Goal: Transaction & Acquisition: Book appointment/travel/reservation

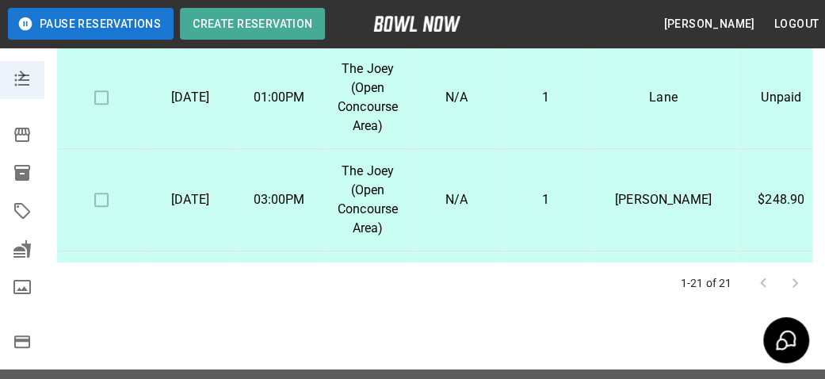
scroll to position [0, 46]
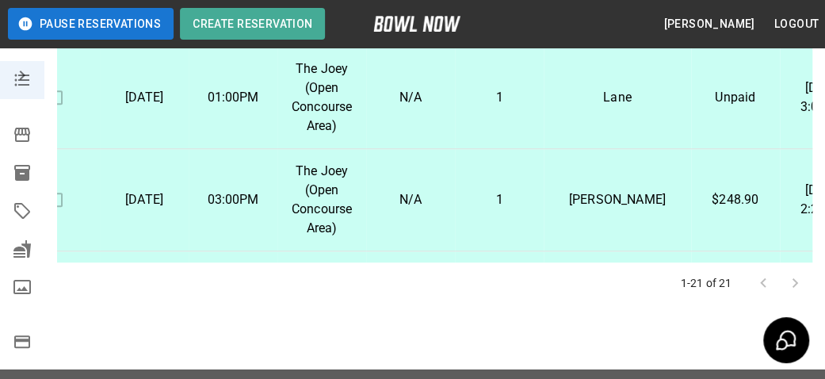
click at [798, 25] on button "Logout" at bounding box center [796, 24] width 57 height 29
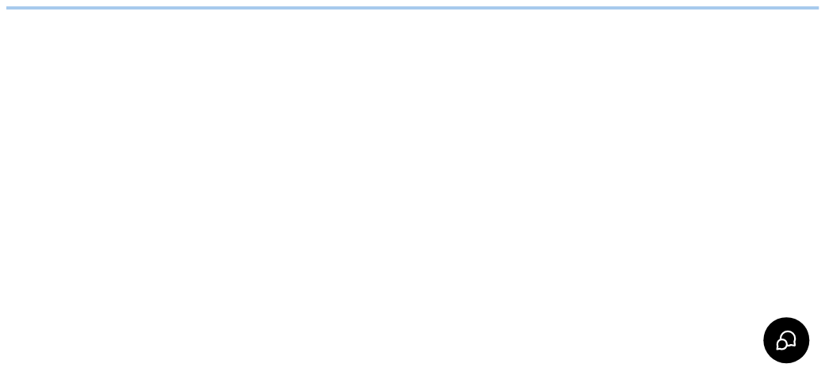
scroll to position [0, 0]
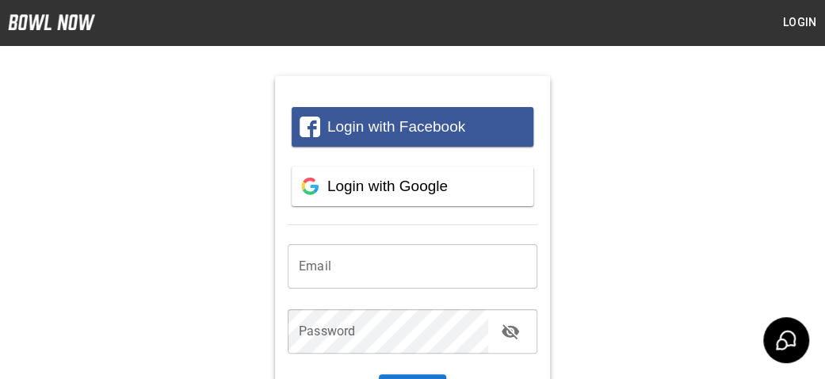
click at [447, 266] on input "email" at bounding box center [413, 266] width 250 height 44
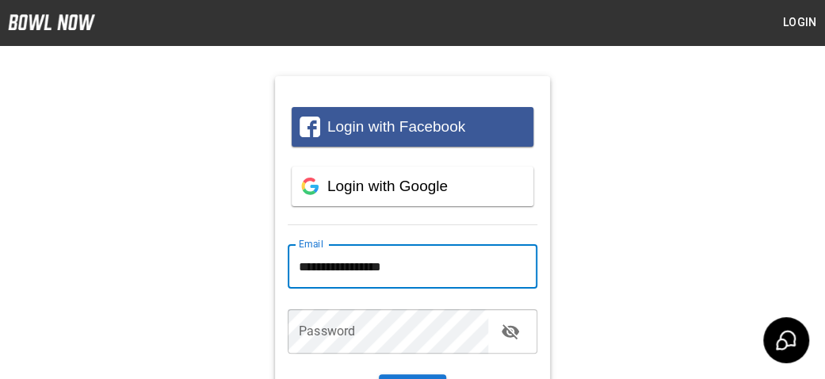
type input "**********"
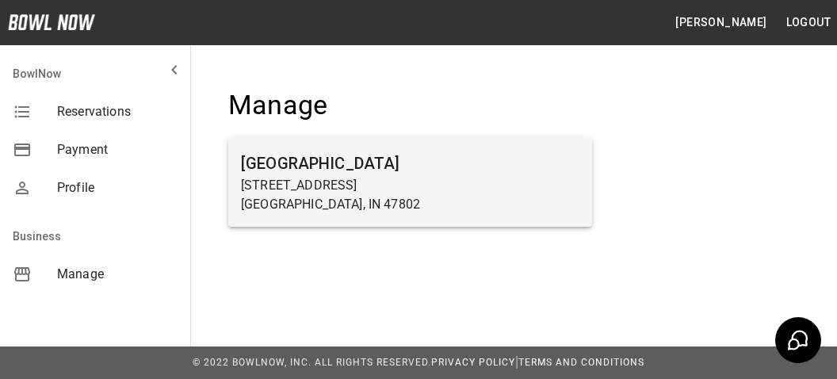
click at [354, 174] on h6 "[GEOGRAPHIC_DATA]" at bounding box center [410, 163] width 338 height 25
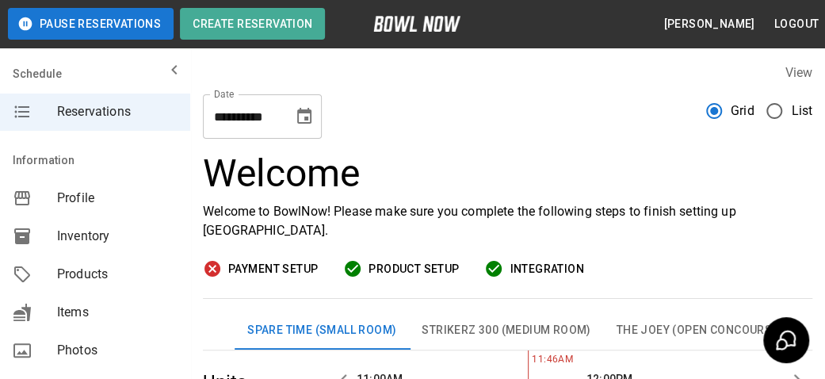
click at [303, 113] on icon "Choose date, selected date is Oct 2, 2025" at bounding box center [304, 116] width 14 height 16
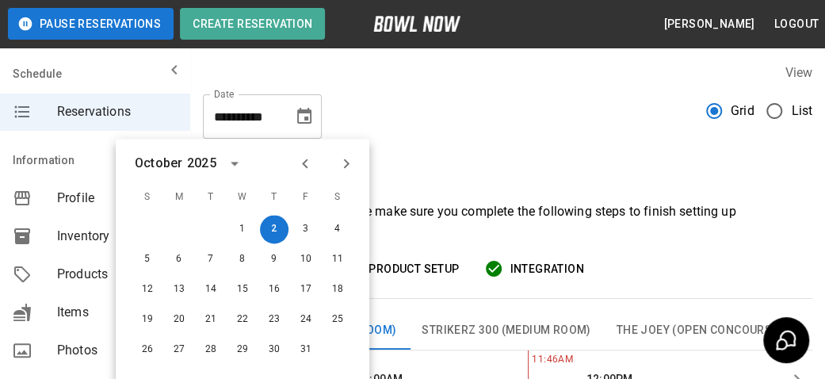
click at [347, 164] on icon "Next month" at bounding box center [347, 164] width 6 height 10
click at [148, 317] on button "16" at bounding box center [147, 319] width 29 height 29
type input "**********"
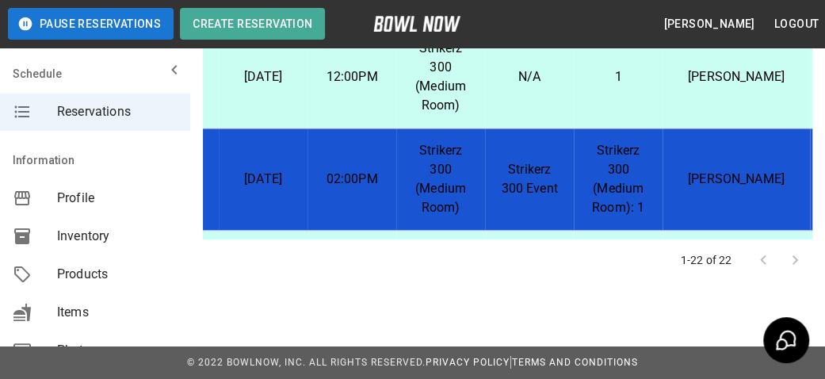
scroll to position [864, 73]
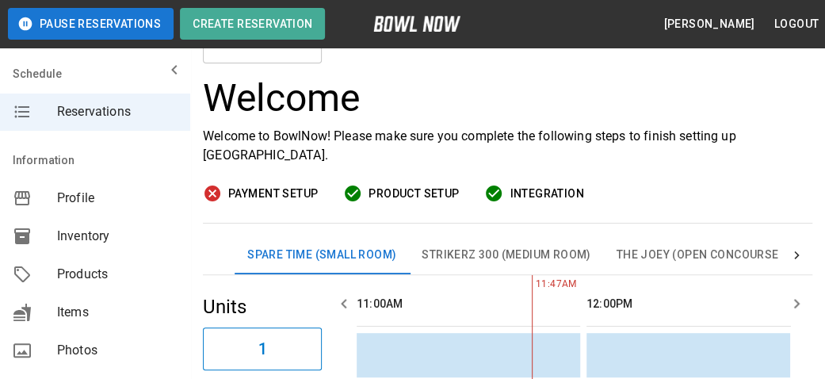
scroll to position [109, 0]
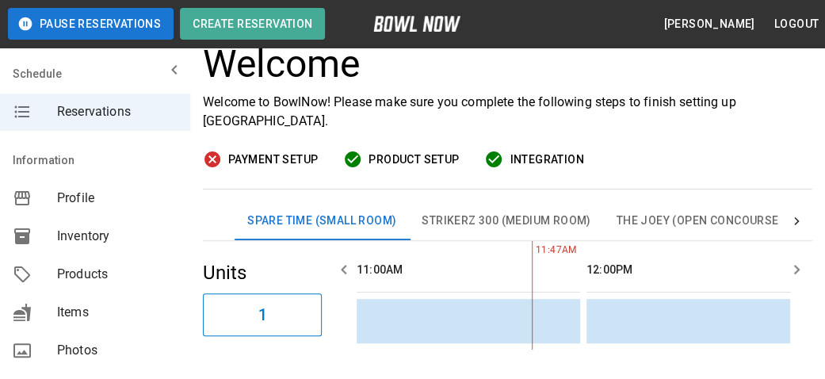
click at [795, 220] on icon at bounding box center [797, 221] width 16 height 16
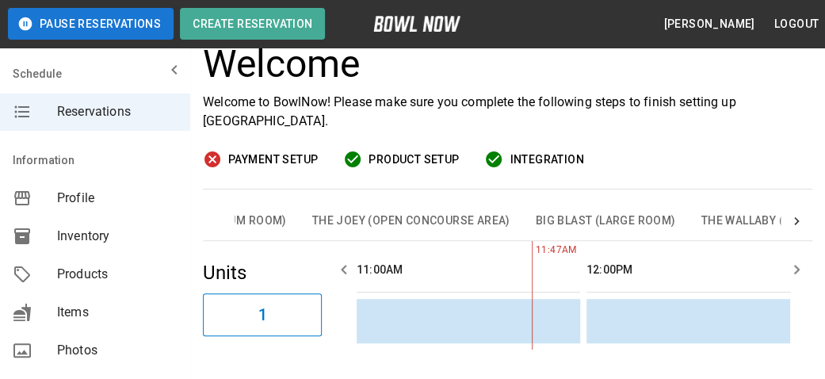
scroll to position [0, 370]
click at [561, 219] on button "Big Blast (Large Room)" at bounding box center [540, 221] width 166 height 38
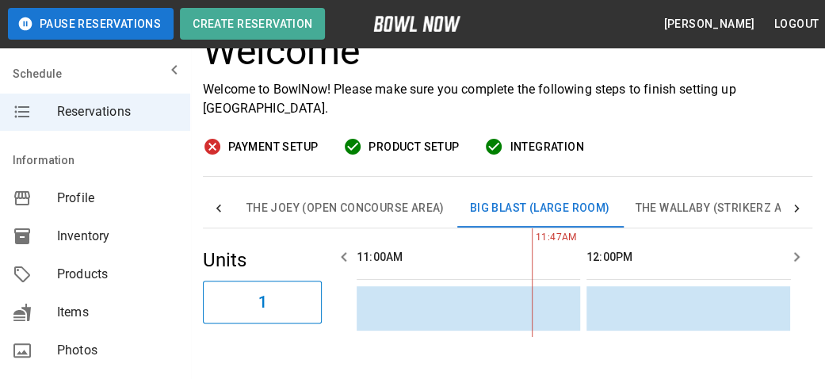
scroll to position [30, 0]
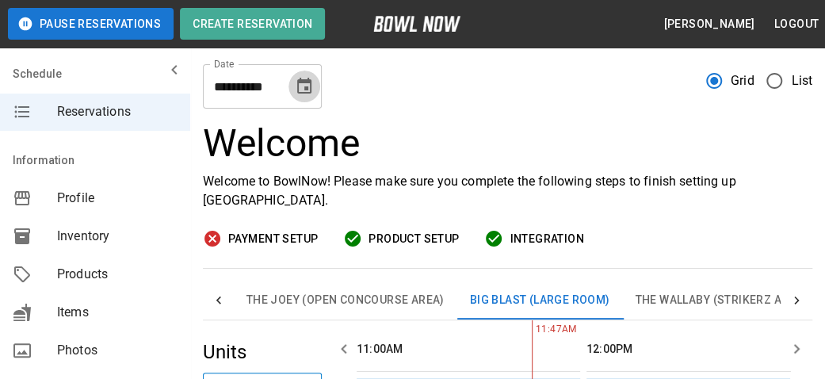
click at [308, 90] on icon "Choose date, selected date is Oct 2, 2025" at bounding box center [304, 86] width 19 height 19
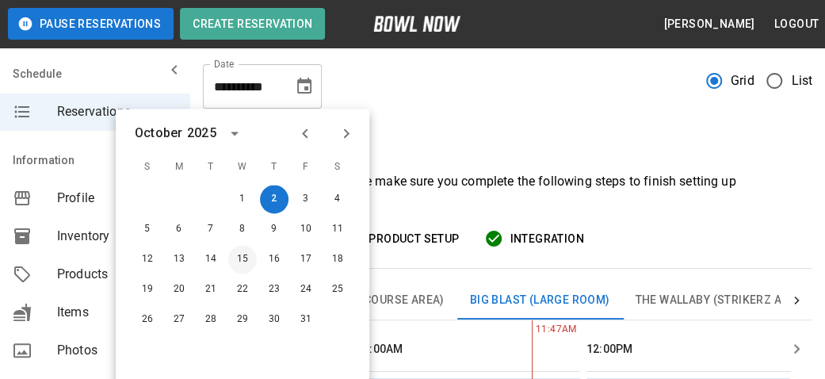
click at [244, 256] on button "15" at bounding box center [242, 259] width 29 height 29
type input "**********"
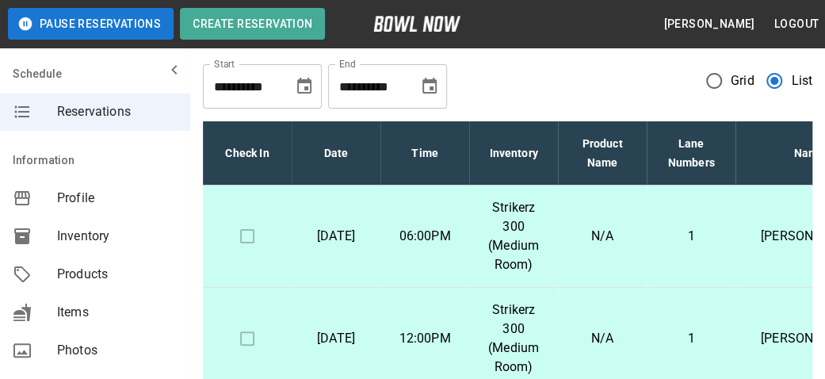
scroll to position [0, 0]
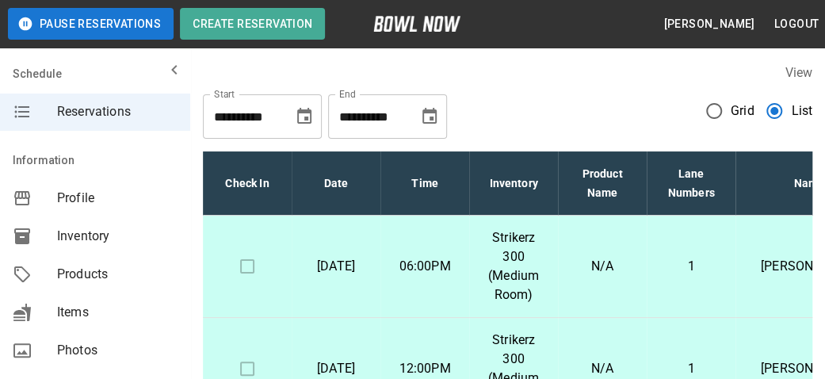
click at [442, 120] on button "Choose date, selected date is Nov 2, 2025" at bounding box center [430, 117] width 32 height 32
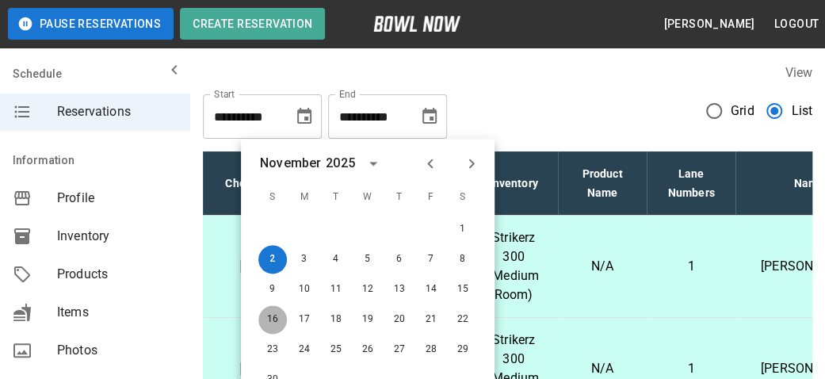
click at [276, 324] on button "16" at bounding box center [272, 319] width 29 height 29
type input "**********"
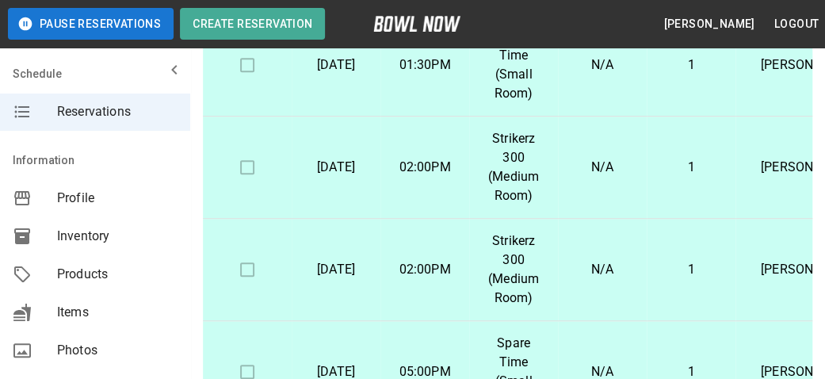
scroll to position [634, 0]
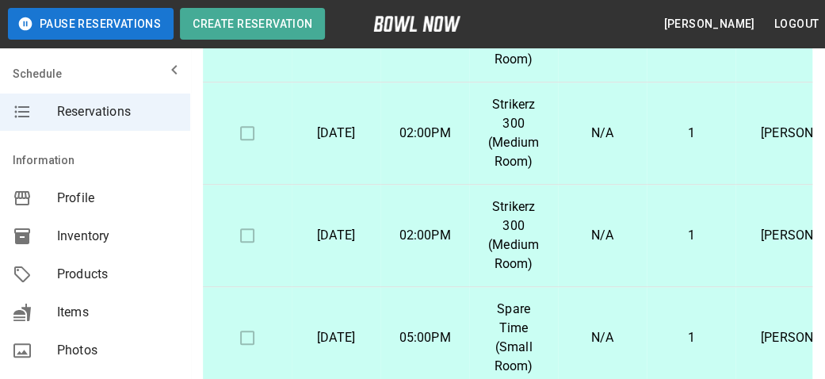
click at [165, 69] on icon "mailbox folders" at bounding box center [174, 69] width 19 height 19
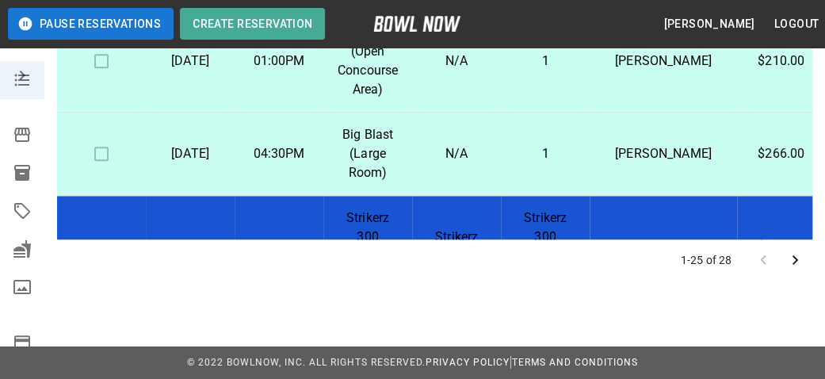
scroll to position [1607, 0]
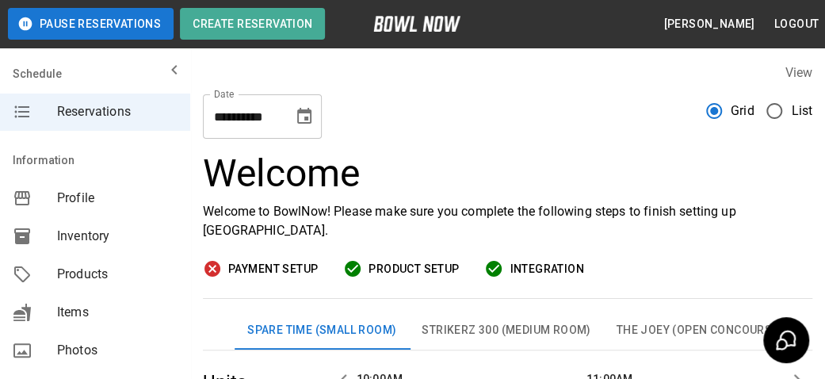
scroll to position [0, 460]
